Goal: Task Accomplishment & Management: Manage account settings

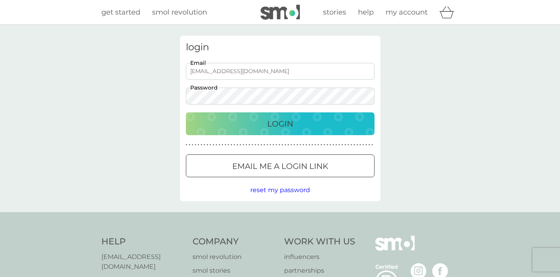
click at [275, 130] on button "Login" at bounding box center [280, 123] width 189 height 23
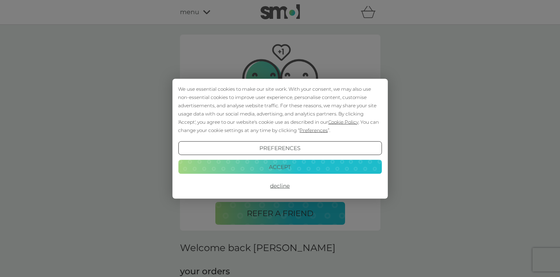
click at [279, 166] on button "Accept" at bounding box center [280, 167] width 204 height 14
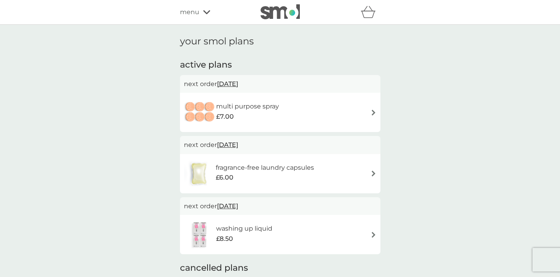
click at [348, 115] on div "multi purpose spray £7.00" at bounding box center [280, 113] width 193 height 28
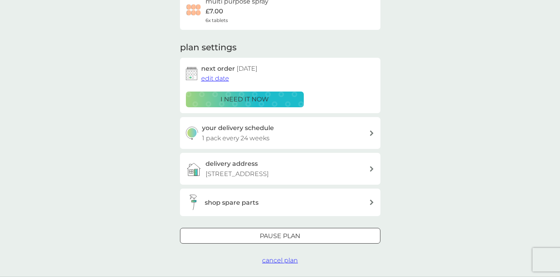
scroll to position [105, 0]
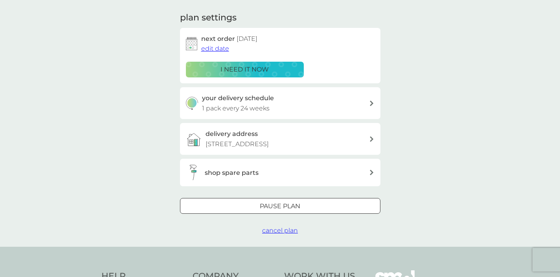
click at [286, 211] on div at bounding box center [280, 207] width 28 height 8
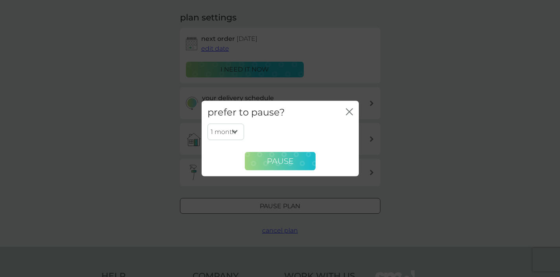
click at [276, 161] on span "Pause" at bounding box center [280, 161] width 27 height 9
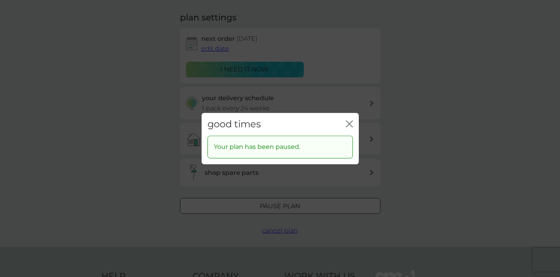
click at [352, 126] on icon "close" at bounding box center [349, 123] width 7 height 7
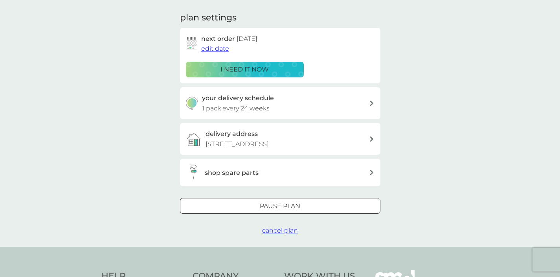
click at [284, 211] on div at bounding box center [280, 207] width 28 height 8
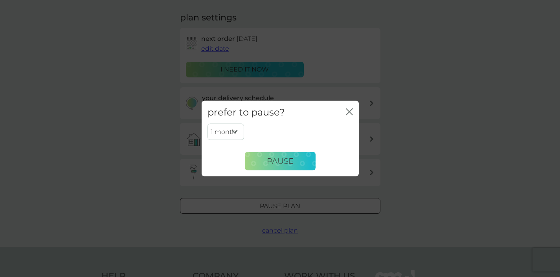
select select "6"
click at [289, 157] on span "Pause" at bounding box center [280, 161] width 27 height 9
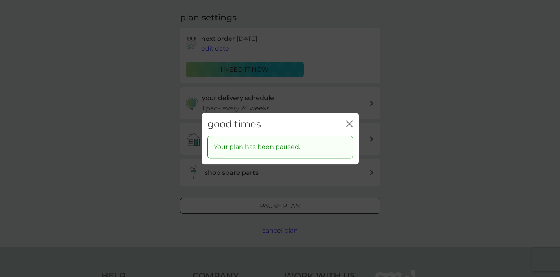
click at [349, 125] on icon "close" at bounding box center [347, 124] width 3 height 6
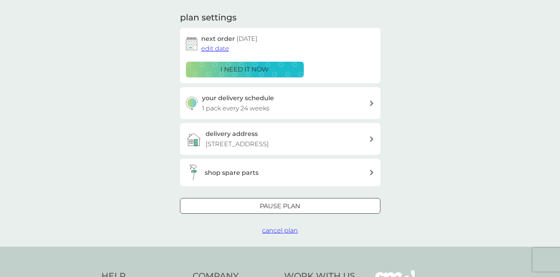
click at [347, 99] on div "your delivery schedule 1 pack every 24 weeks" at bounding box center [285, 103] width 167 height 20
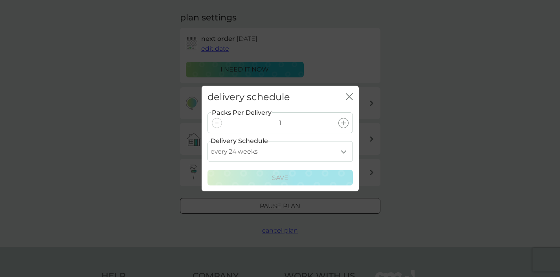
select select "245"
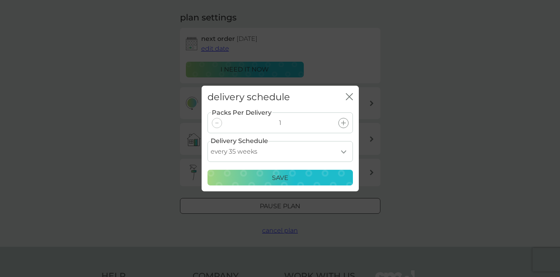
click at [284, 179] on p "Save" at bounding box center [280, 178] width 17 height 10
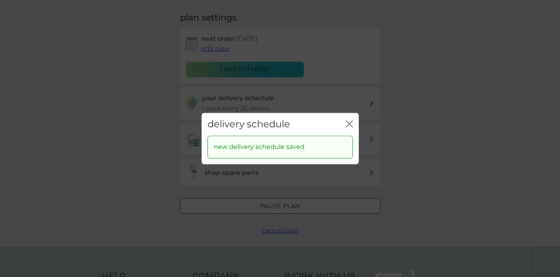
click at [349, 123] on icon "close" at bounding box center [347, 124] width 3 height 6
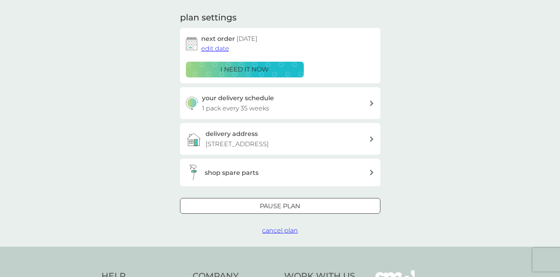
click at [292, 211] on div at bounding box center [280, 207] width 28 height 8
select select "6"
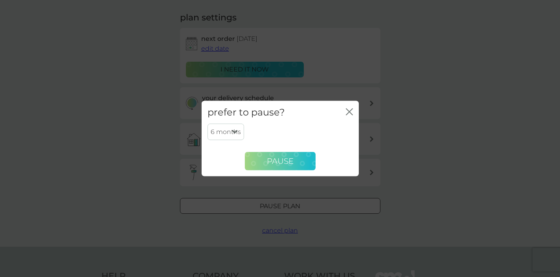
click at [282, 159] on span "Pause" at bounding box center [280, 161] width 27 height 9
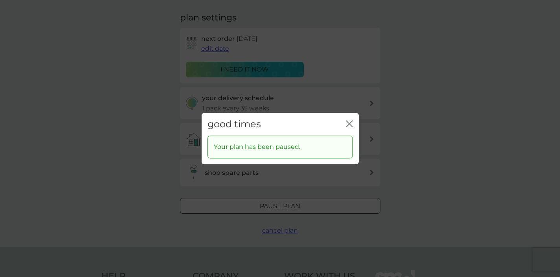
click at [350, 125] on icon "close" at bounding box center [351, 124] width 3 height 6
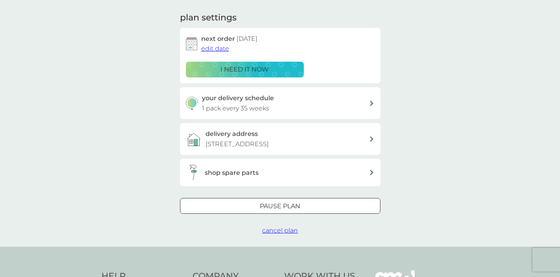
scroll to position [0, 0]
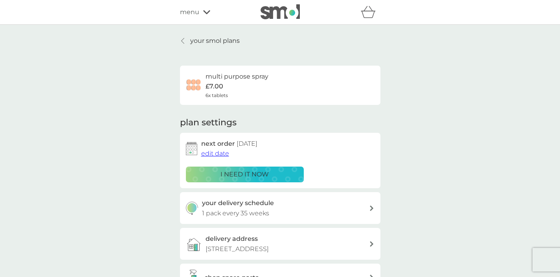
click at [207, 38] on p "your smol plans" at bounding box center [215, 41] width 50 height 10
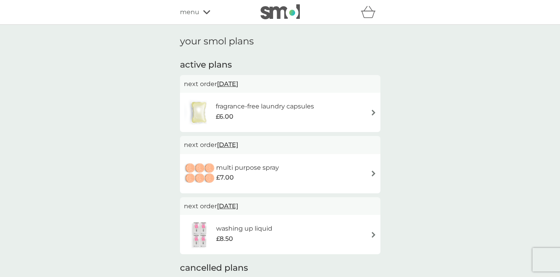
click at [239, 234] on div "£8.50" at bounding box center [244, 239] width 56 height 10
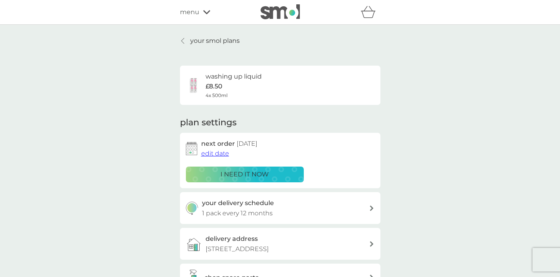
click at [236, 212] on p "1 pack every 12 months" at bounding box center [237, 213] width 71 height 10
select select "7"
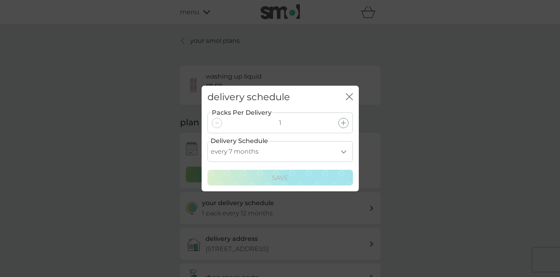
click at [352, 100] on icon "close" at bounding box center [351, 97] width 3 height 6
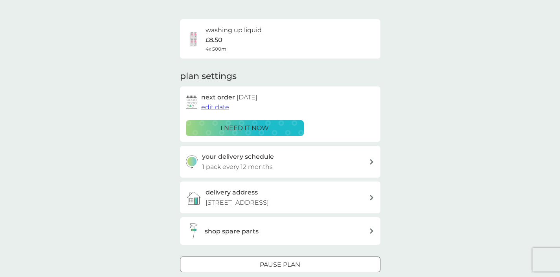
scroll to position [105, 0]
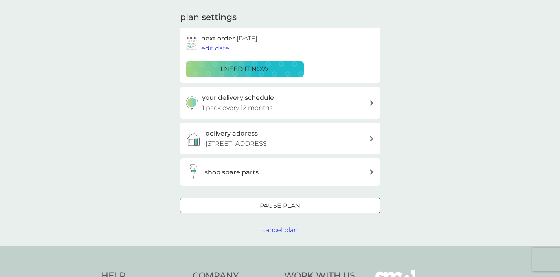
click at [272, 210] on div at bounding box center [280, 206] width 28 height 8
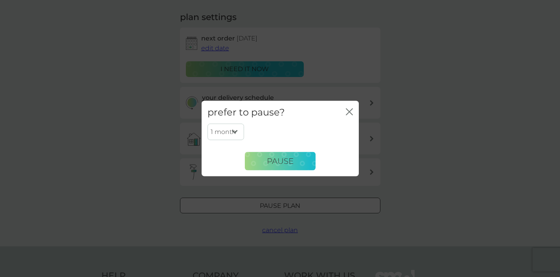
select select "6"
click at [288, 164] on span "Pause" at bounding box center [280, 161] width 27 height 9
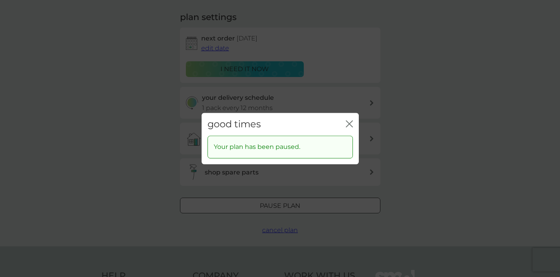
click at [350, 125] on icon "close" at bounding box center [349, 123] width 7 height 7
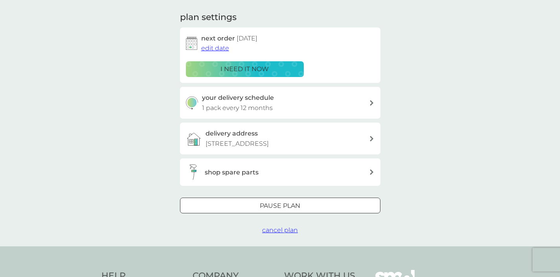
scroll to position [0, 0]
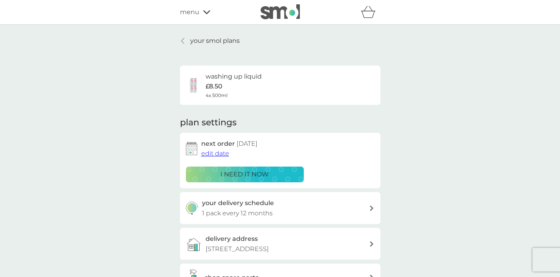
click at [209, 37] on p "your smol plans" at bounding box center [215, 41] width 50 height 10
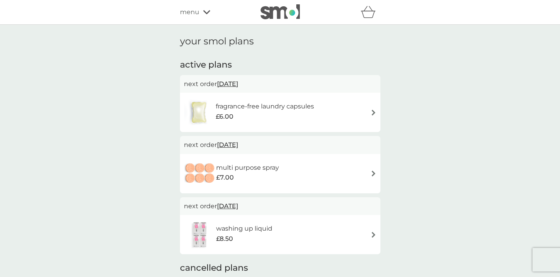
click at [238, 110] on h6 "fragrance-free laundry capsules" at bounding box center [265, 106] width 98 height 10
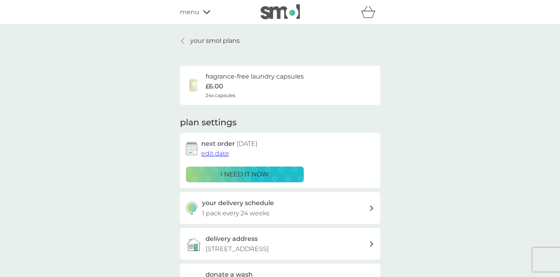
click at [243, 211] on p "1 pack every 24 weeks" at bounding box center [236, 213] width 68 height 10
select select "119"
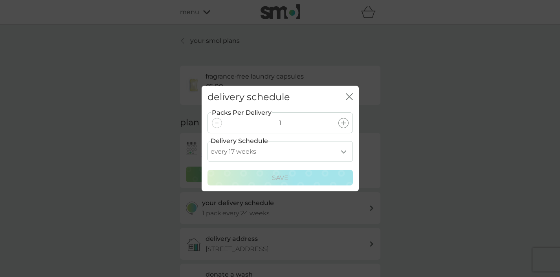
click at [352, 101] on button "close" at bounding box center [349, 97] width 7 height 8
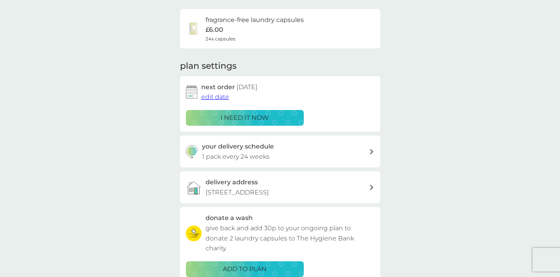
scroll to position [133, 0]
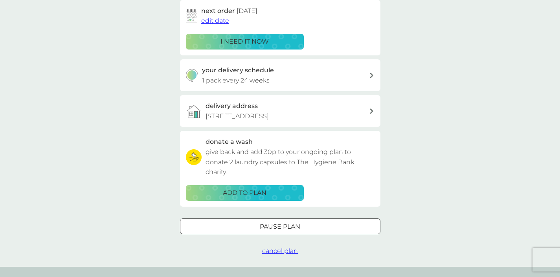
click at [280, 231] on div at bounding box center [280, 227] width 28 height 8
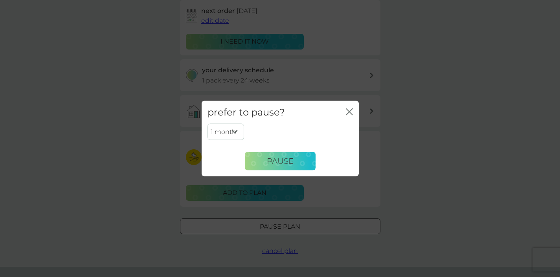
select select "6"
click at [289, 159] on span "Pause" at bounding box center [280, 161] width 27 height 9
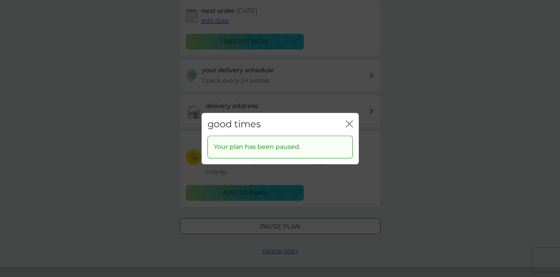
click at [349, 125] on icon "close" at bounding box center [347, 124] width 3 height 6
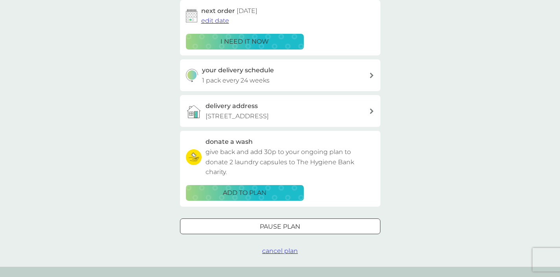
scroll to position [0, 0]
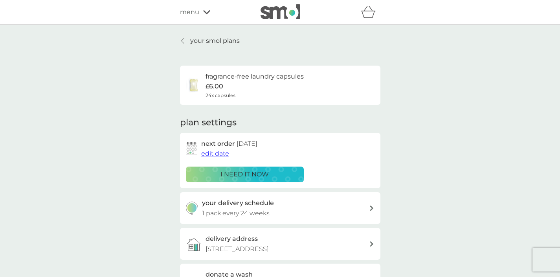
click at [199, 38] on p "your smol plans" at bounding box center [215, 41] width 50 height 10
